Goal: Task Accomplishment & Management: Manage account settings

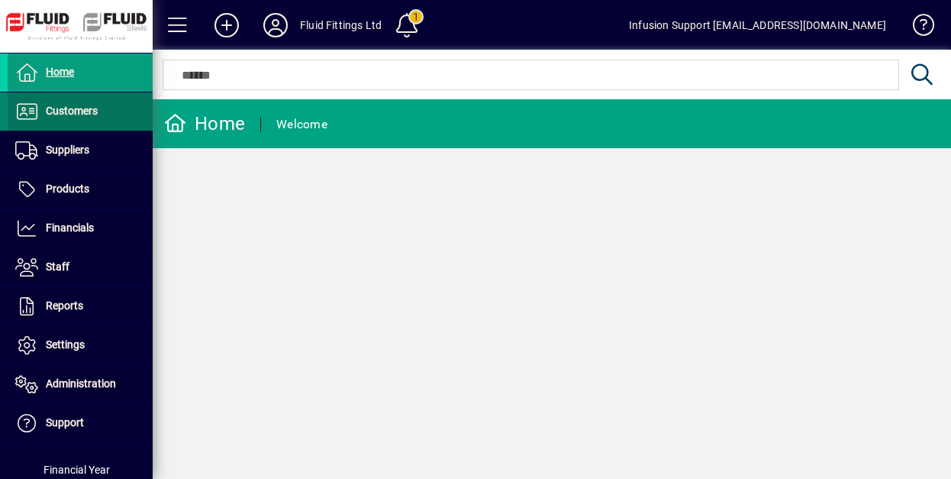
click at [91, 117] on span "Customers" at bounding box center [53, 111] width 90 height 18
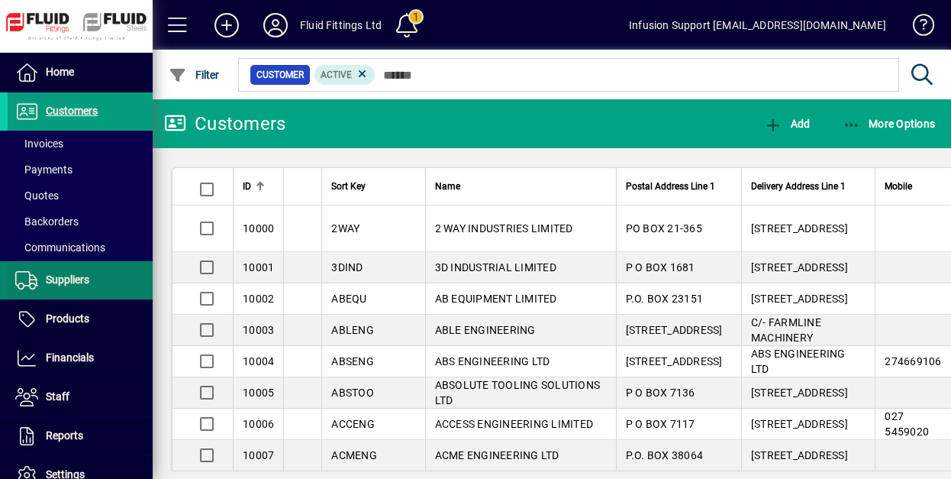
drag, startPoint x: 87, startPoint y: 236, endPoint x: 117, endPoint y: 274, distance: 48.4
click at [87, 236] on span at bounding box center [80, 247] width 145 height 37
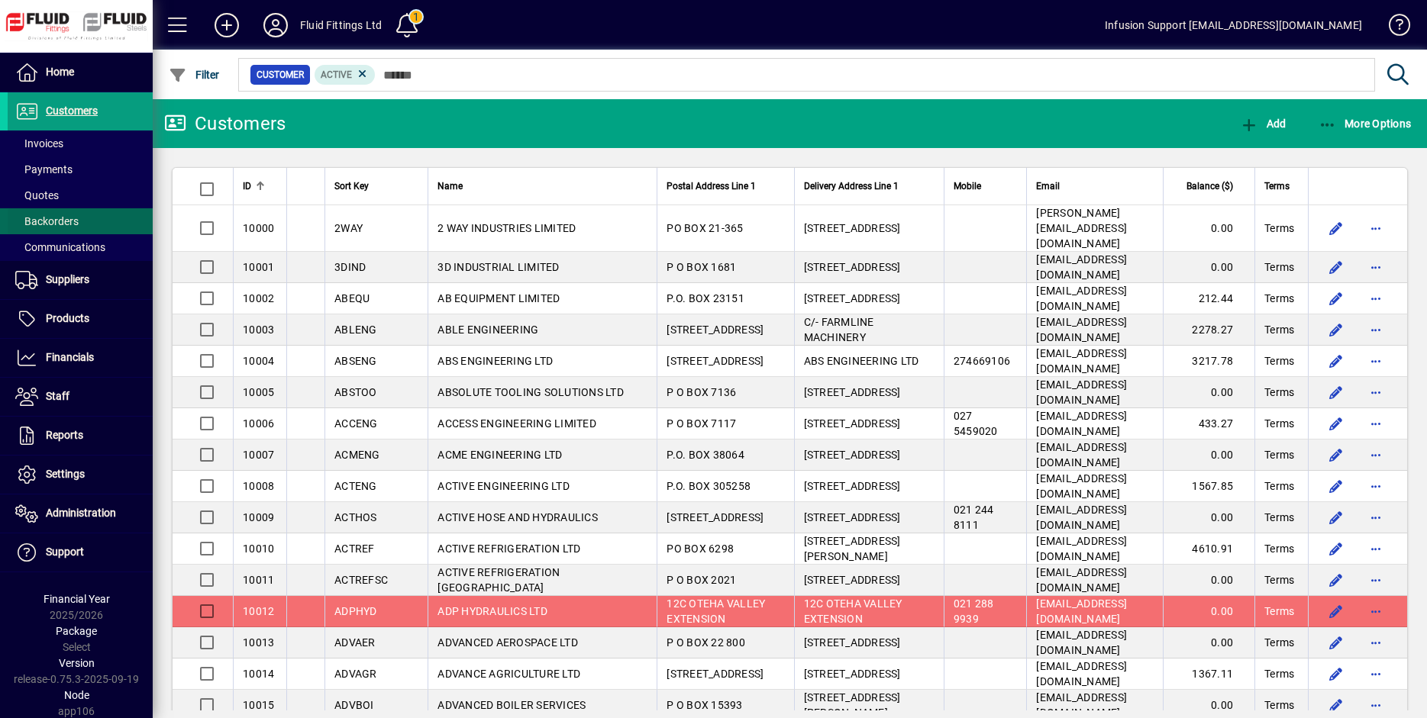
click at [103, 203] on span at bounding box center [80, 221] width 145 height 37
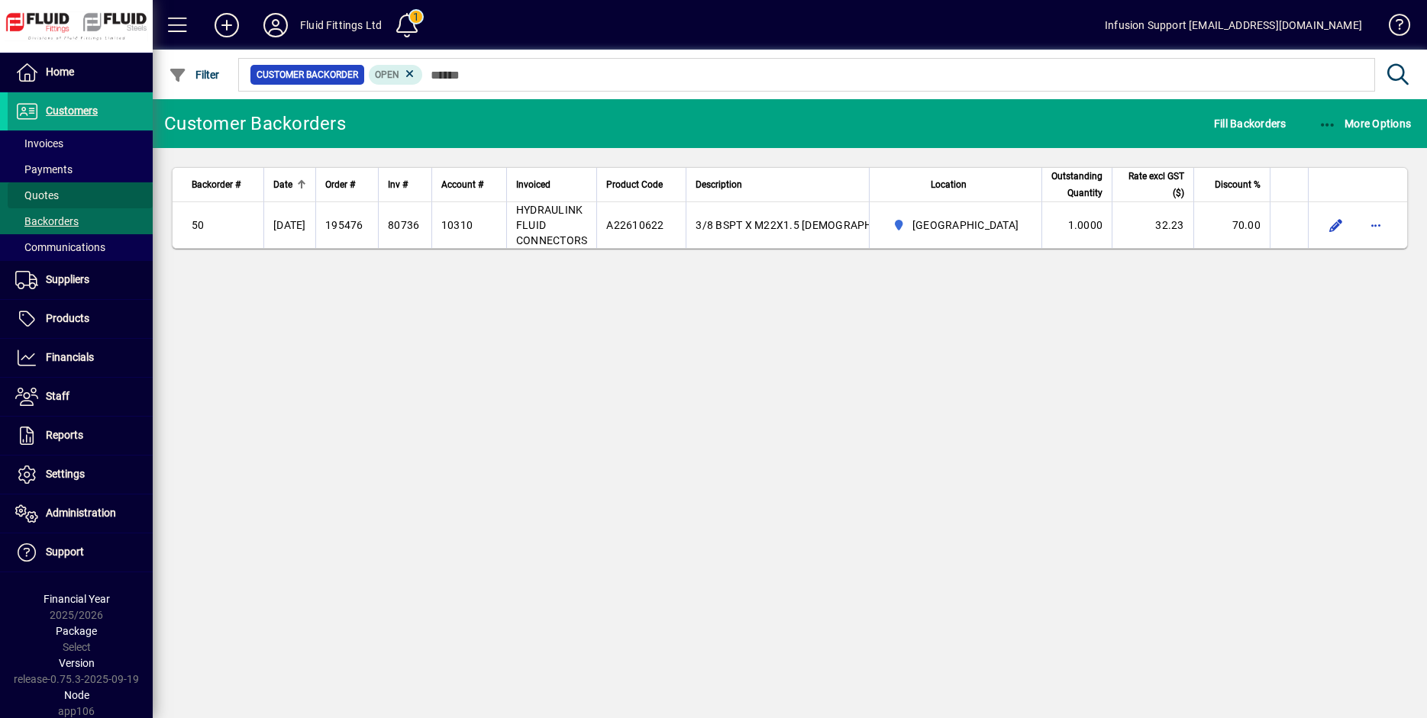
click at [101, 194] on span at bounding box center [80, 195] width 145 height 37
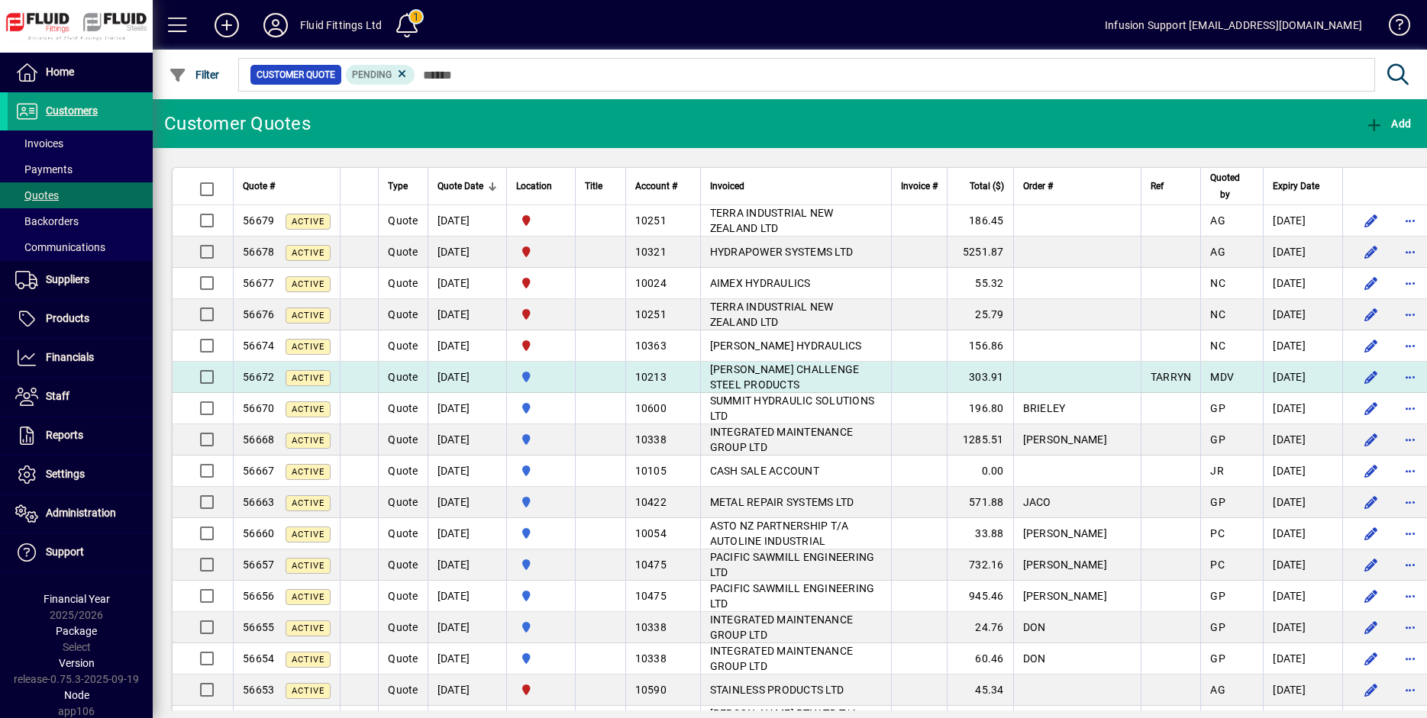
click at [774, 372] on span "[PERSON_NAME] CHALLENGE STEEL PRODUCTS" at bounding box center [785, 376] width 150 height 27
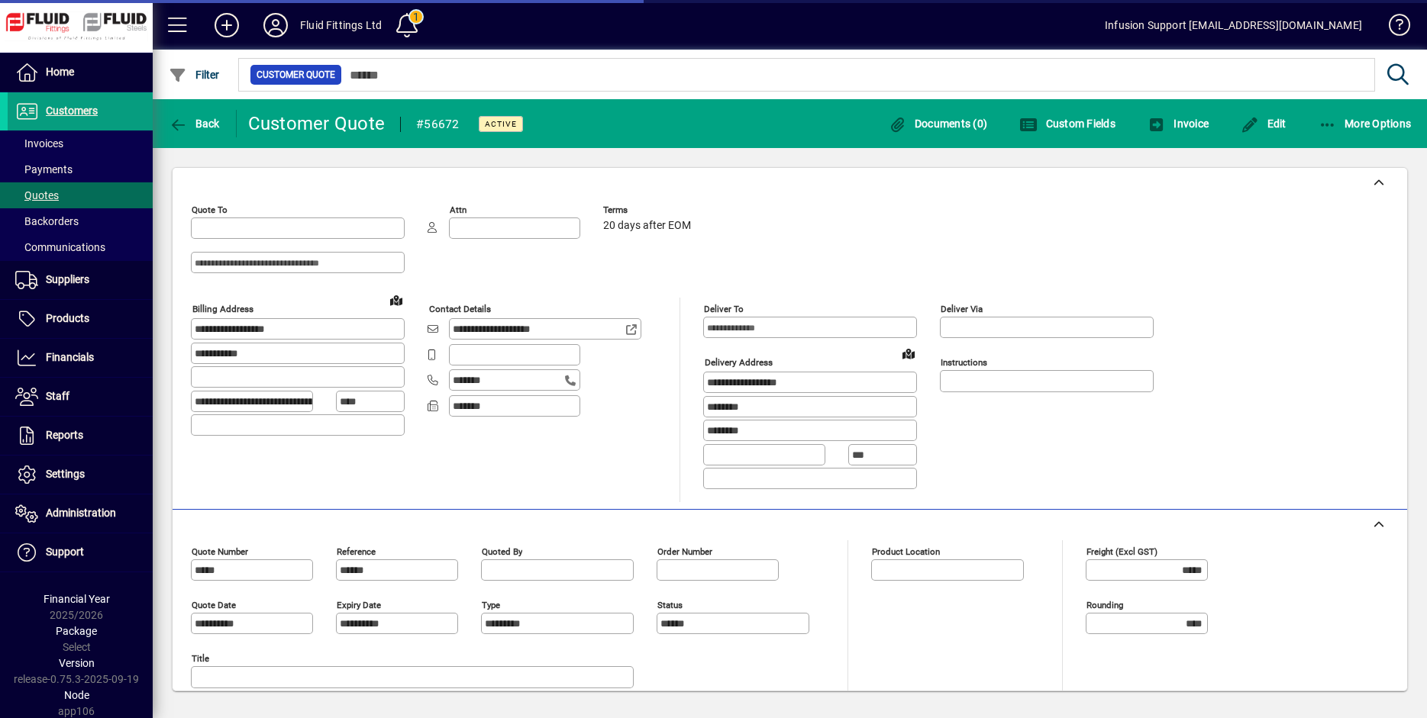
type input "**********"
type input "********"
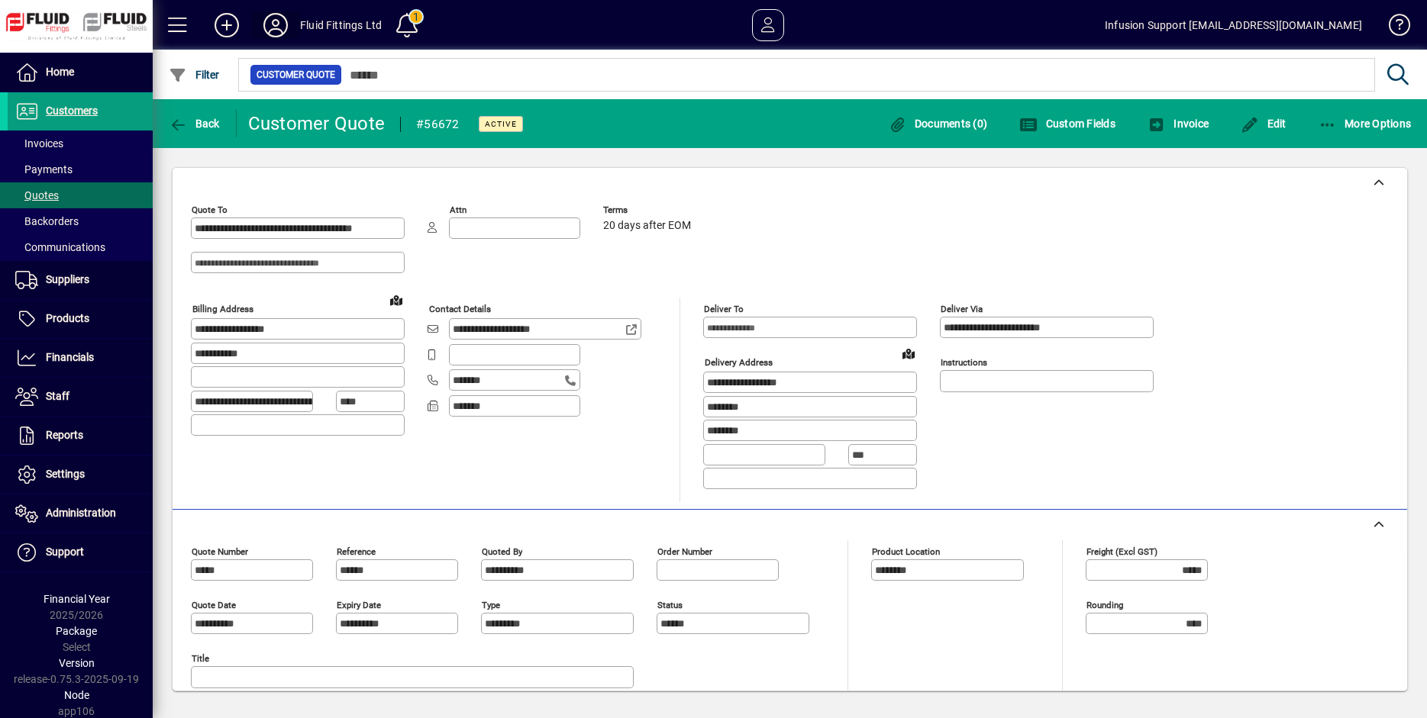
click at [276, 24] on icon at bounding box center [275, 25] width 31 height 24
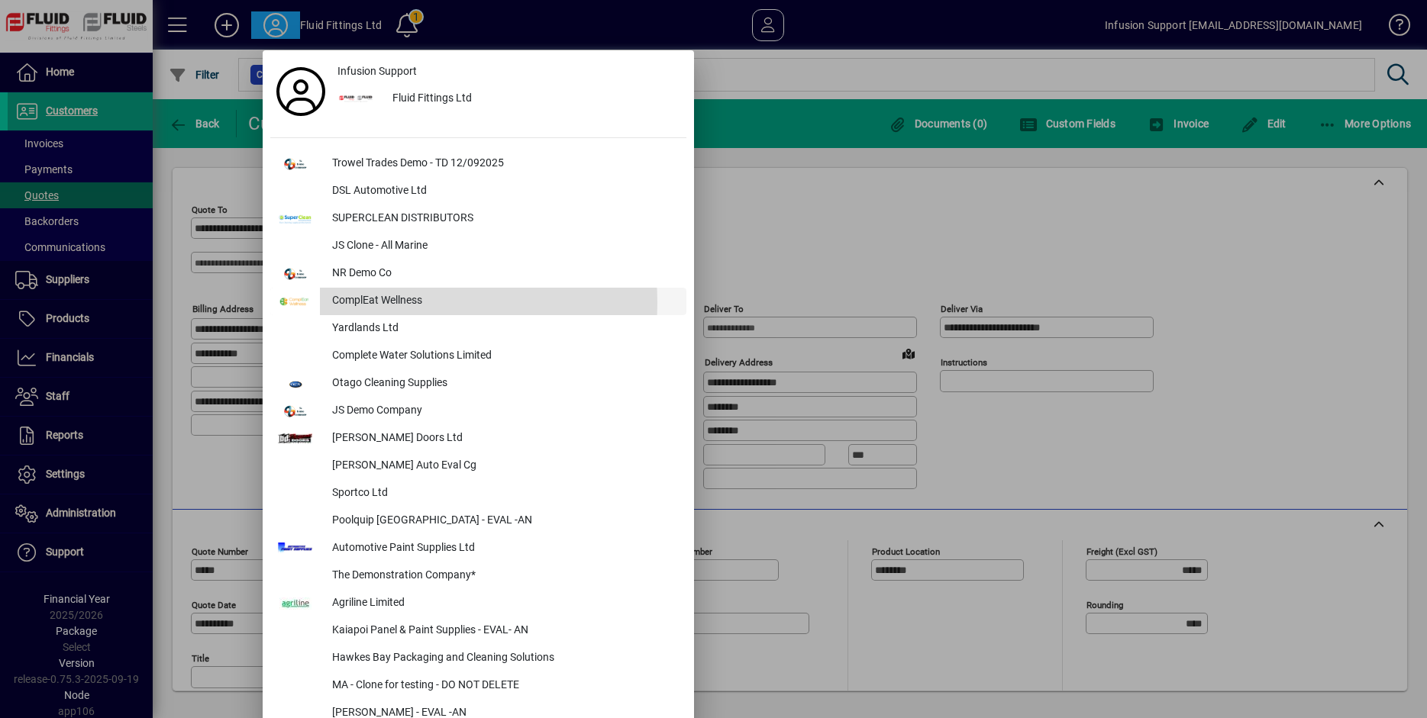
click at [378, 303] on div "ComplEat Wellness" at bounding box center [503, 301] width 366 height 27
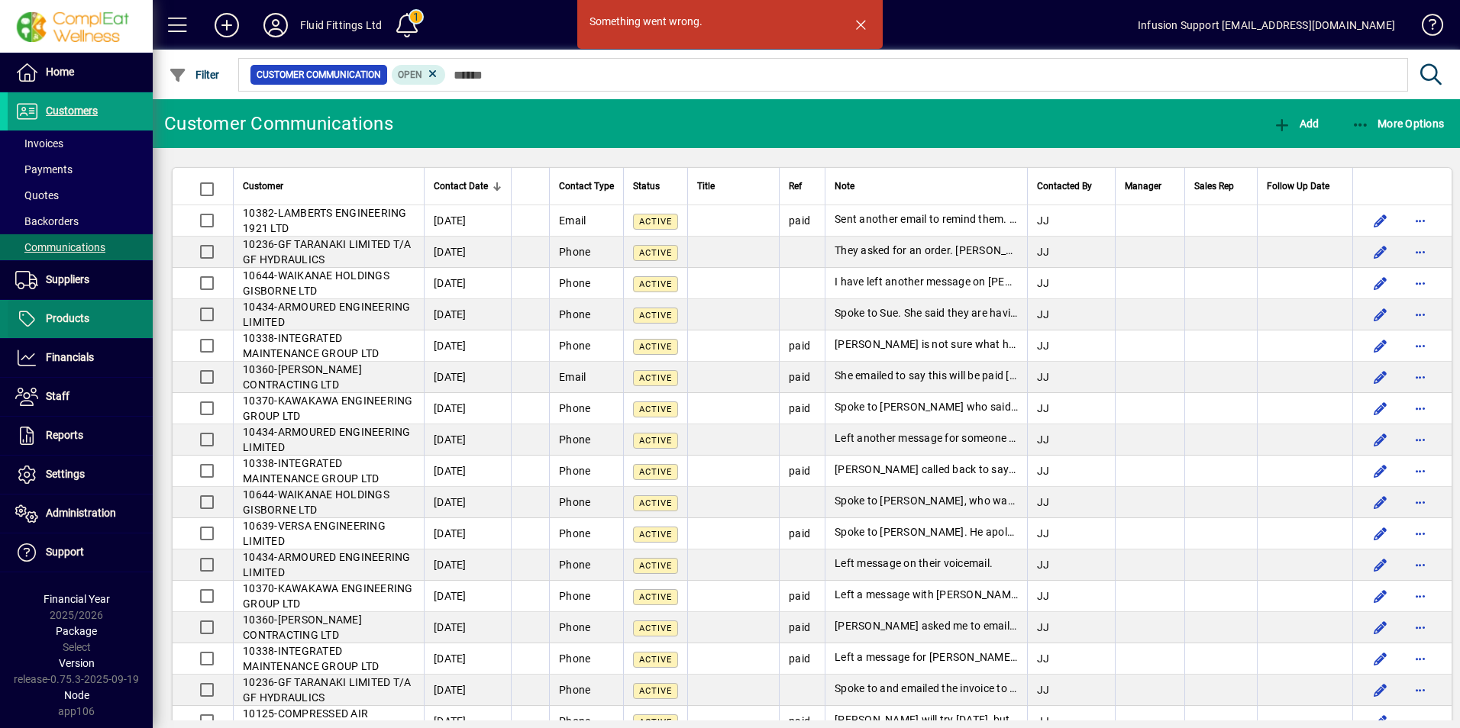
click at [104, 312] on span at bounding box center [80, 319] width 145 height 37
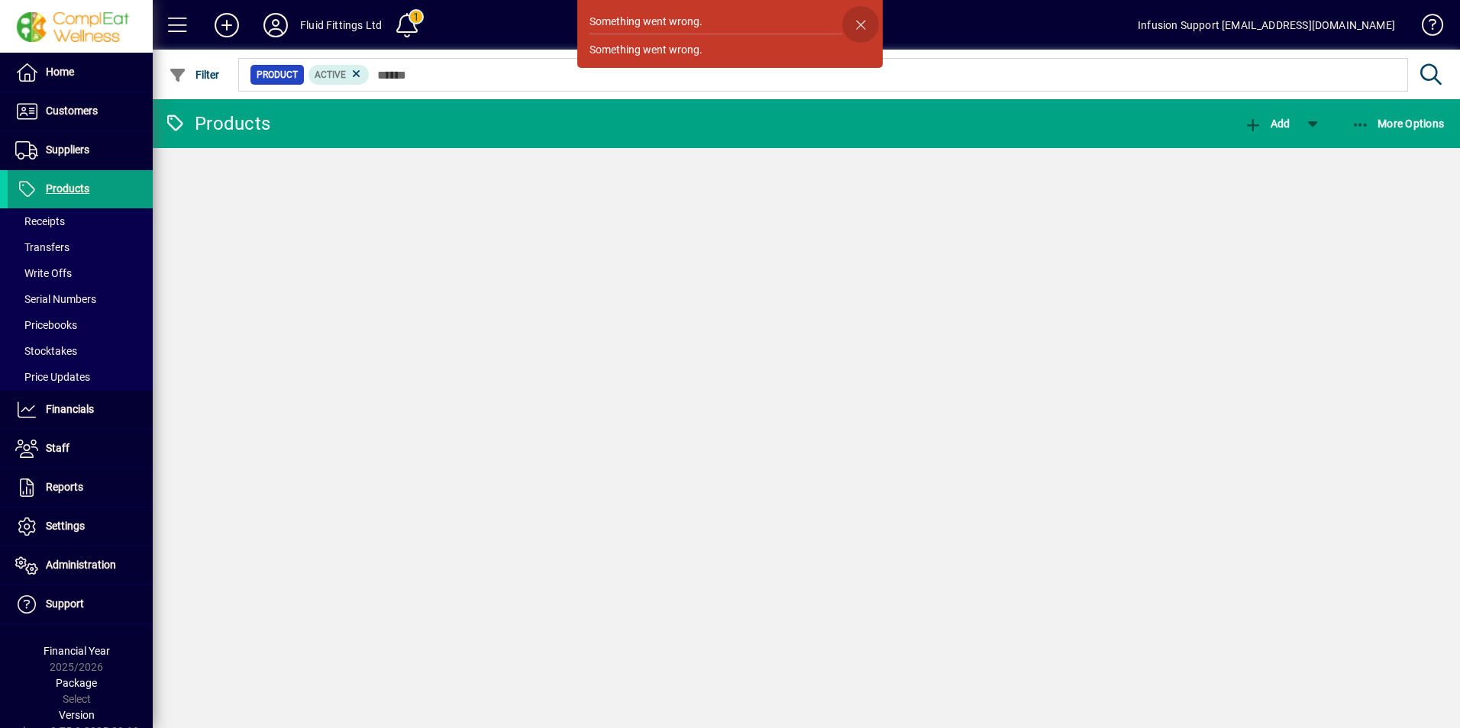
click at [859, 22] on span "button" at bounding box center [860, 24] width 37 height 37
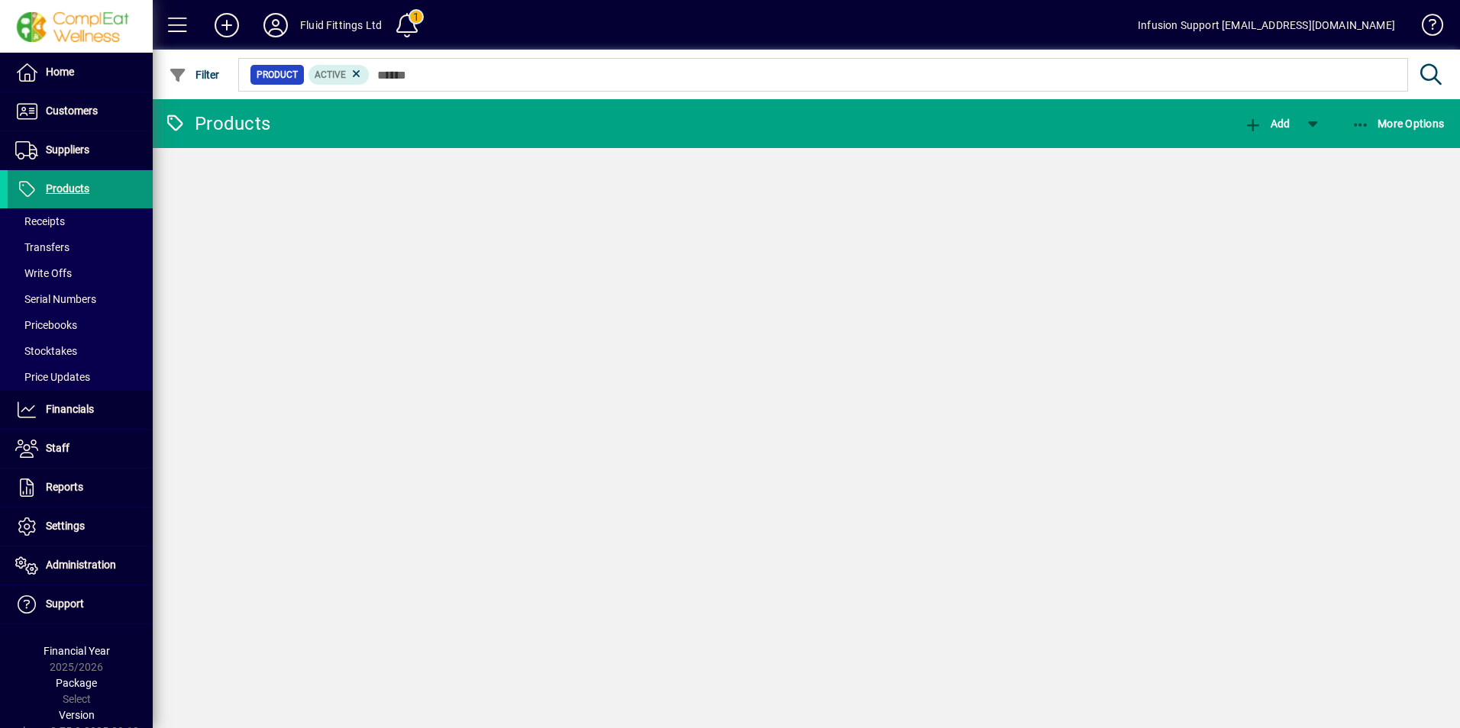
click at [57, 183] on span "Products" at bounding box center [68, 188] width 44 height 12
